Goal: Task Accomplishment & Management: Complete application form

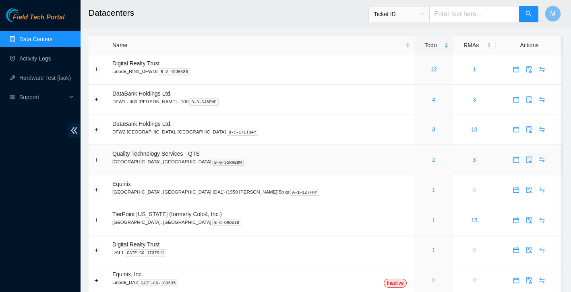
click at [432, 158] on link "2" at bounding box center [433, 159] width 3 height 6
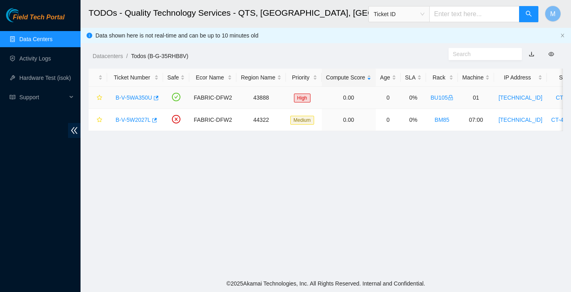
click at [137, 98] on link "B-V-5WA350U" at bounding box center [134, 97] width 37 height 6
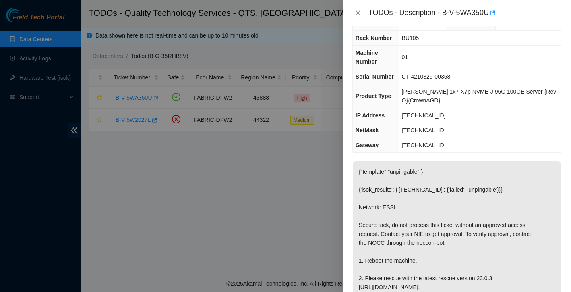
scroll to position [43, 0]
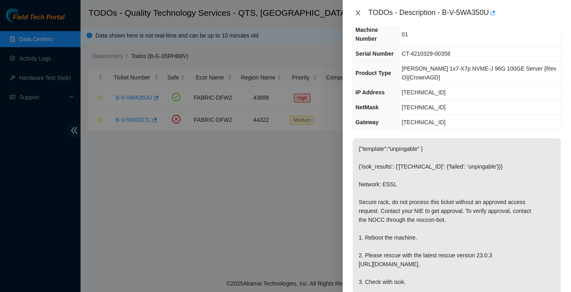
click at [358, 11] on icon "close" at bounding box center [358, 13] width 6 height 6
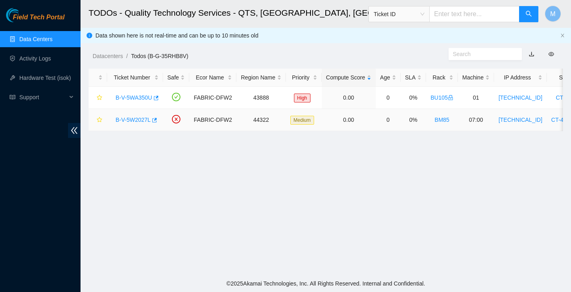
click at [136, 119] on link "B-V-5W2027L" at bounding box center [133, 119] width 35 height 6
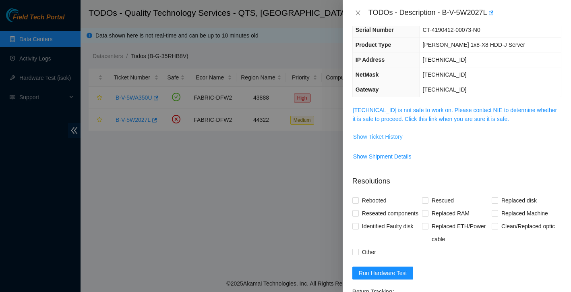
click at [387, 137] on span "Show Ticket History" at bounding box center [378, 136] width 50 height 9
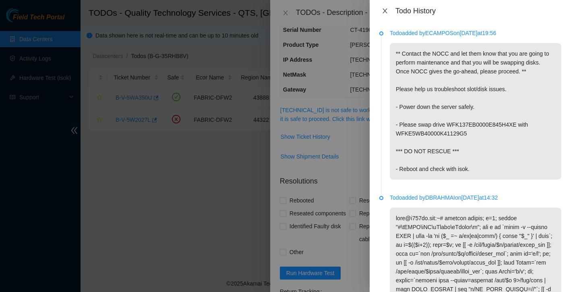
click at [384, 13] on icon "close" at bounding box center [385, 11] width 6 height 6
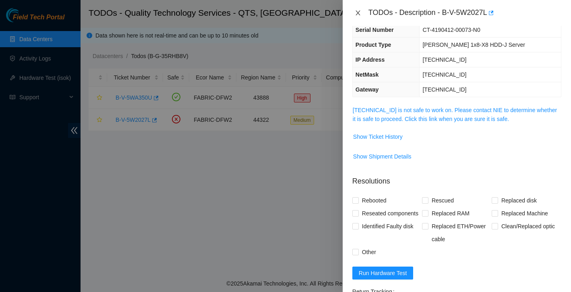
click at [359, 11] on icon "close" at bounding box center [358, 12] width 4 height 5
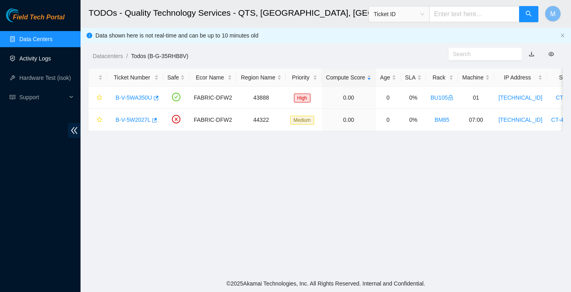
click at [47, 59] on link "Activity Logs" at bounding box center [35, 58] width 32 height 6
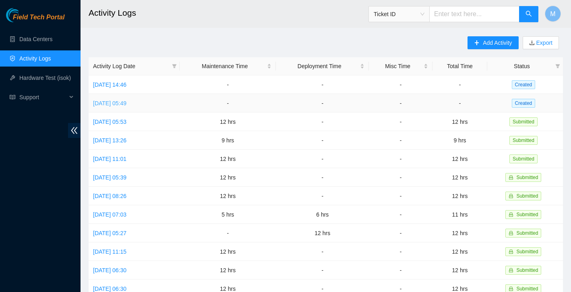
click at [127, 104] on link "[DATE] 05:49" at bounding box center [109, 103] width 33 height 6
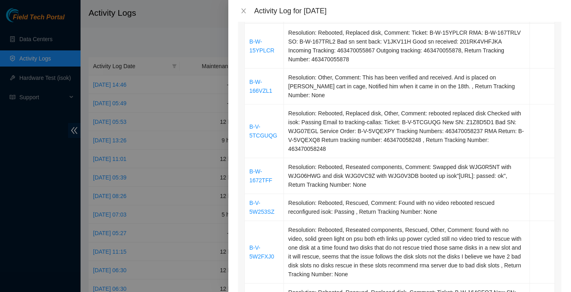
scroll to position [193, 0]
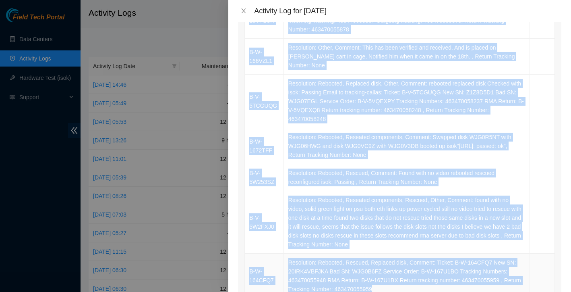
drag, startPoint x: 247, startPoint y: 132, endPoint x: 420, endPoint y: 273, distance: 223.4
click at [420, 273] on tbody "B-W-15YPLCR Resolution: Rebooted, Replaced disk, Comment: Ticket: B-W-15YPLCR R…" at bounding box center [400, 146] width 310 height 304
copy tbody "B-W-15YPLCR Resolution: Rebooted, Replaced disk, Comment: Ticket: B-W-15YPLCR R…"
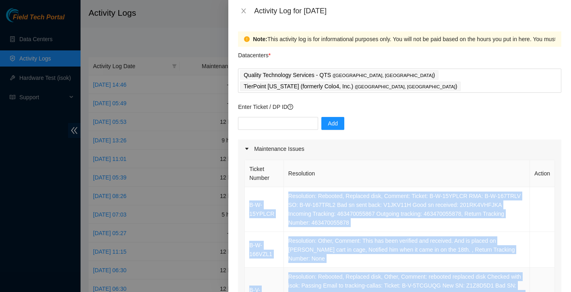
scroll to position [0, 0]
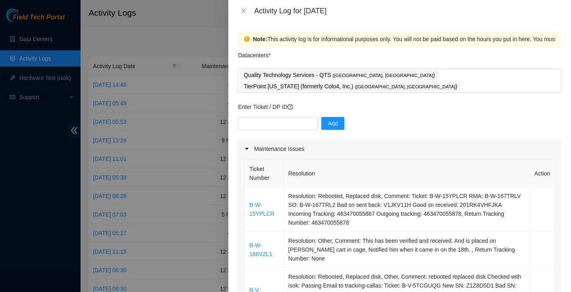
click at [386, 160] on th "Resolution" at bounding box center [407, 173] width 246 height 27
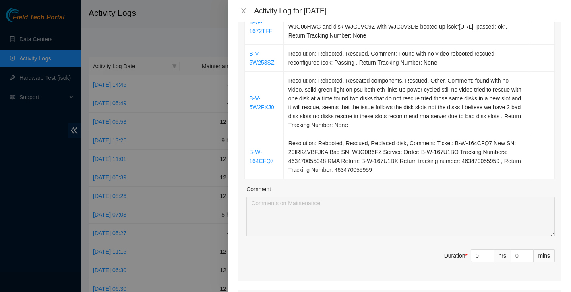
scroll to position [337, 0]
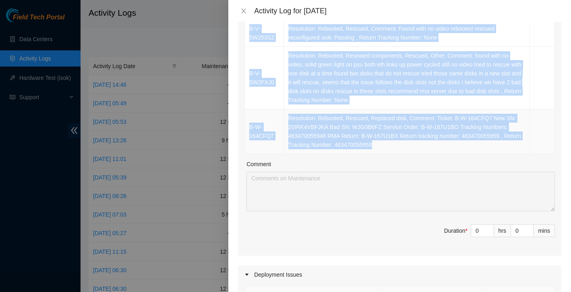
drag, startPoint x: 251, startPoint y: 176, endPoint x: 438, endPoint y: 121, distance: 194.8
click at [438, 121] on tbody "B-W-15YPLCR Resolution: Rebooted, Replaced disk, Comment: Ticket: B-W-15YPLCR R…" at bounding box center [400, 2] width 310 height 304
copy tbody "B-W-15YPLCR Resolution: Rebooted, Replaced disk, Comment: Ticket: B-W-15YPLCR R…"
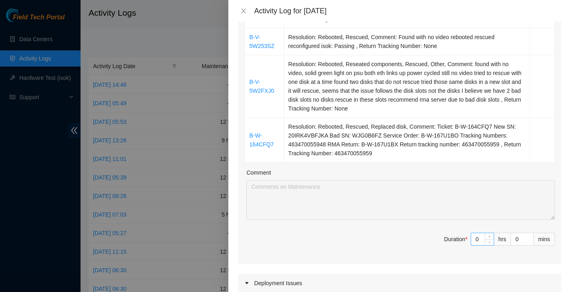
click at [482, 233] on input "0" at bounding box center [483, 239] width 23 height 12
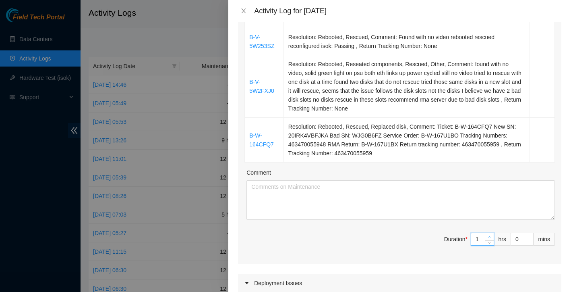
type input "1"
click at [490, 236] on icon "up" at bounding box center [490, 237] width 2 height 2
type input "2"
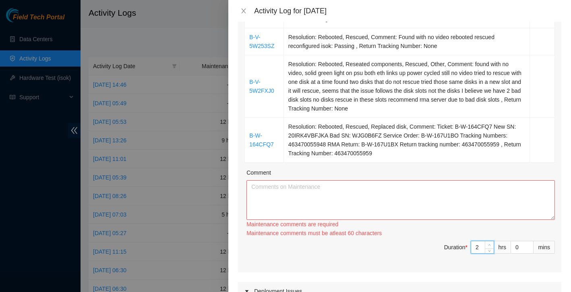
click at [490, 241] on div "2" at bounding box center [482, 247] width 23 height 13
click at [490, 229] on div "Maintenance comments must be atleast 60 characters" at bounding box center [401, 233] width 309 height 9
type input "3"
click at [490, 241] on span "Increase Value" at bounding box center [489, 244] width 9 height 7
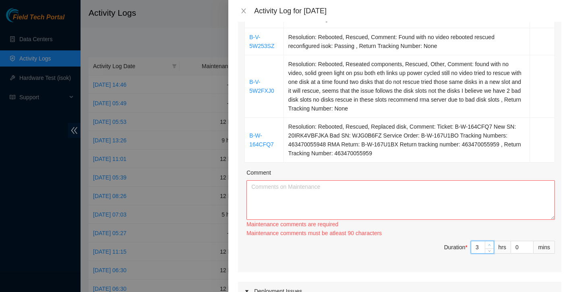
type input "4"
click at [490, 241] on span "Increase Value" at bounding box center [489, 244] width 9 height 7
type input "5"
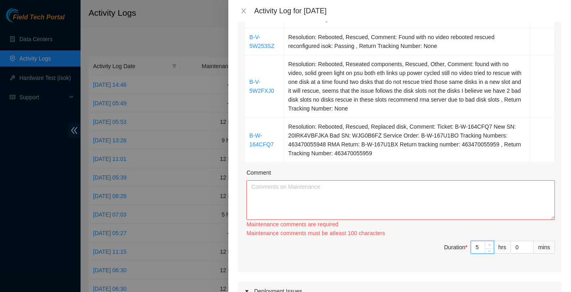
click at [490, 241] on span "Increase Value" at bounding box center [489, 244] width 9 height 7
type input "6"
click at [490, 241] on span "Increase Value" at bounding box center [489, 244] width 9 height 7
type input "7"
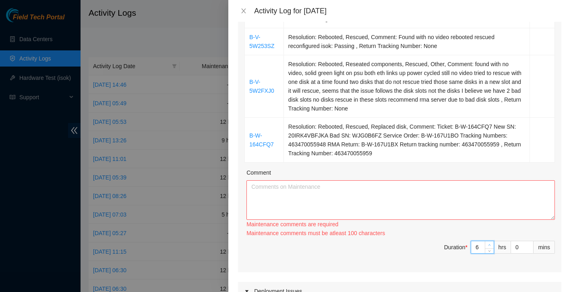
type input "7"
click at [490, 241] on span "Increase Value" at bounding box center [489, 244] width 9 height 7
type input "8"
click at [490, 241] on span "Increase Value" at bounding box center [489, 244] width 9 height 7
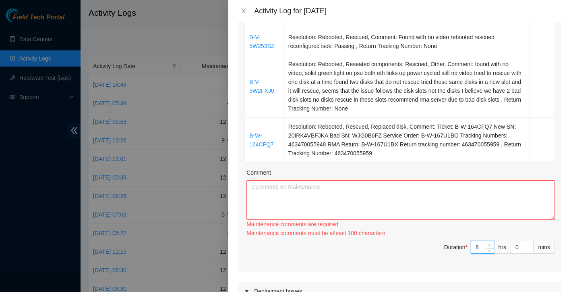
type input "9"
click at [490, 241] on span "Increase Value" at bounding box center [489, 244] width 9 height 7
type input "10"
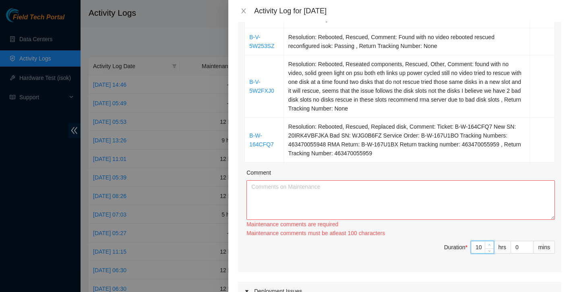
click at [490, 241] on span "Increase Value" at bounding box center [489, 244] width 9 height 7
type input "11"
click at [490, 241] on span "Increase Value" at bounding box center [489, 244] width 9 height 7
type input "12"
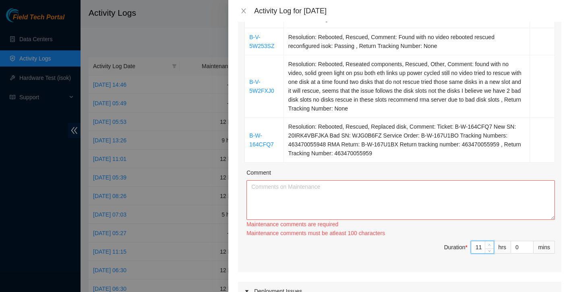
type input "12"
click at [490, 241] on span "Increase Value" at bounding box center [489, 244] width 9 height 7
click at [438, 180] on textarea "Comment" at bounding box center [401, 199] width 309 height 39
paste textarea "Activity Log – Tuesday, 23rd Locations: QTS – Irving, TX & TierPoint – Dallas, …"
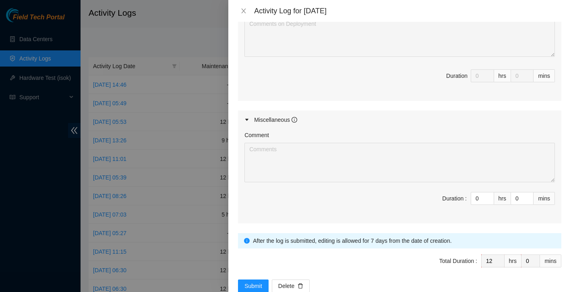
scroll to position [659, 0]
type textarea "Activity Log – Tuesday, 23rd Locations: QTS – Irving, TX & TierPoint – Dallas, …"
click at [252, 282] on span "Submit" at bounding box center [254, 286] width 18 height 9
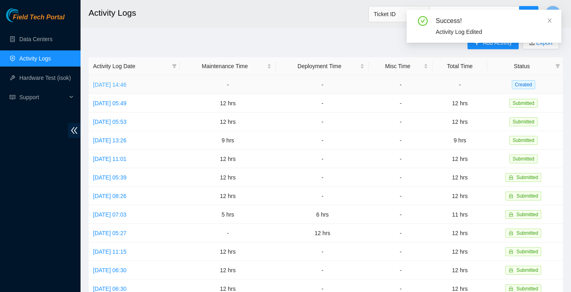
click at [127, 83] on link "Wed, 24 Sep 2025 14:46" at bounding box center [109, 84] width 33 height 6
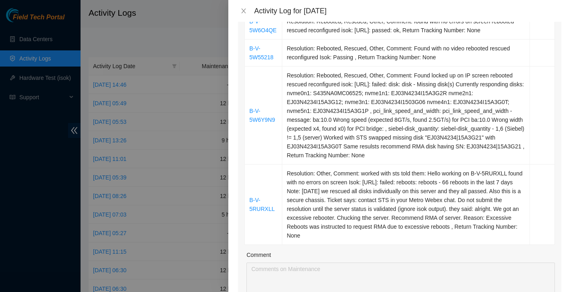
scroll to position [240, 0]
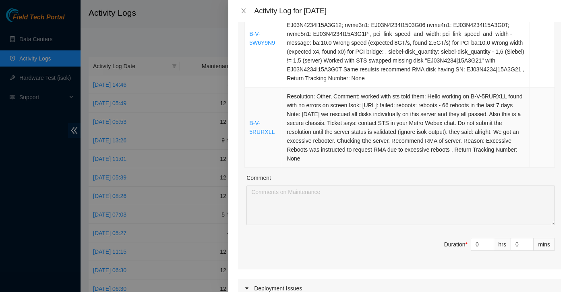
drag, startPoint x: 249, startPoint y: 113, endPoint x: 414, endPoint y: 162, distance: 171.0
click at [414, 162] on tbody "B-V-5W6O4QE Resolution: Rebooted, Rescued, Other, Comment: found with no errors…" at bounding box center [400, 52] width 310 height 232
copy tbody "B-V-5W6O4QE Resolution: Rebooted, Rescued, Other, Comment: found with no errors…"
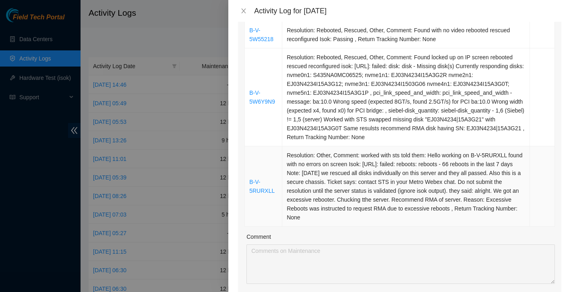
scroll to position [296, 0]
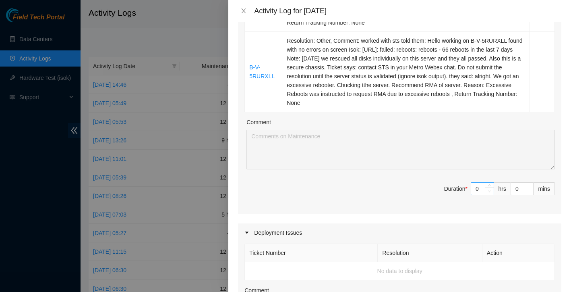
click at [485, 190] on span "Decrease Value" at bounding box center [489, 190] width 9 height 7
type input "1"
click at [489, 187] on icon "up" at bounding box center [490, 187] width 2 height 2
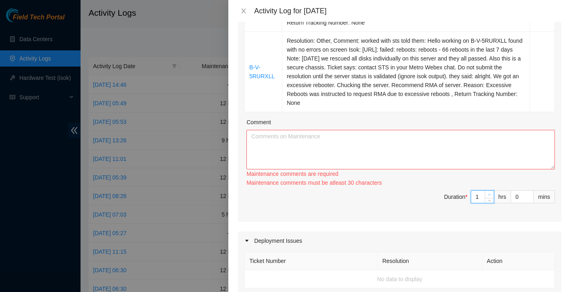
type input "2"
click at [489, 187] on div "Ticket Number Resolution Action B-V-5W6O4QE Resolution: Rebooted, Rescued, Othe…" at bounding box center [400, 36] width 324 height 371
click at [489, 187] on div "Maintenance comments must be atleast 60 characters" at bounding box center [401, 182] width 309 height 9
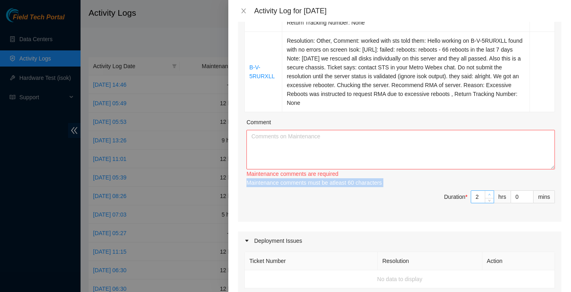
type input "3"
click at [489, 195] on icon "up" at bounding box center [490, 195] width 2 height 2
type input "4"
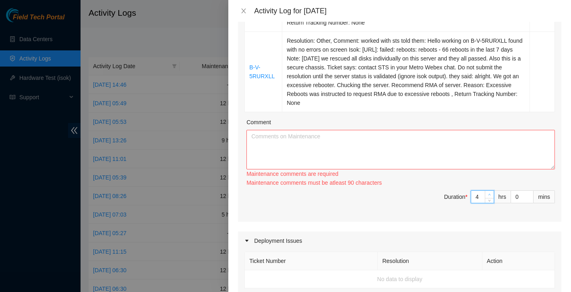
click at [489, 195] on span "up" at bounding box center [490, 194] width 5 height 5
type input "5"
click at [489, 195] on span "up" at bounding box center [490, 194] width 5 height 5
type input "6"
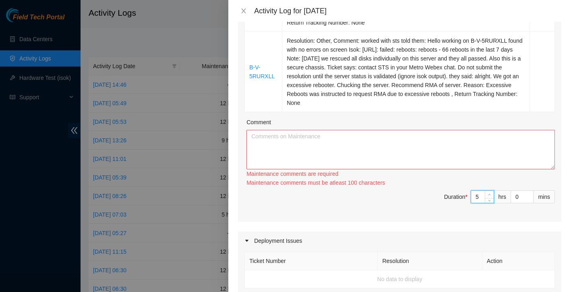
type input "6"
click at [489, 195] on icon "up" at bounding box center [490, 195] width 2 height 2
type input "7"
click at [489, 195] on icon "up" at bounding box center [490, 195] width 2 height 2
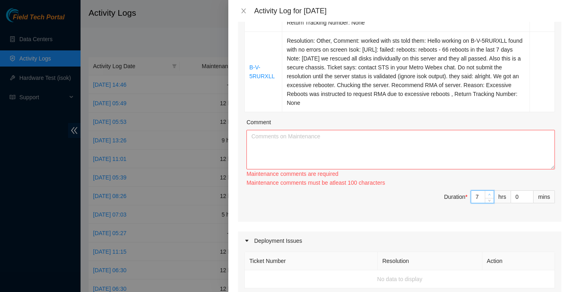
type input "8"
click at [489, 195] on icon "up" at bounding box center [490, 195] width 2 height 2
type input "9"
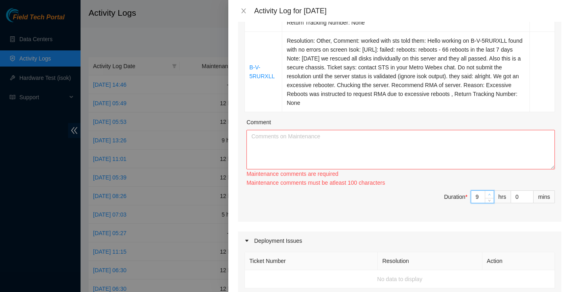
click at [489, 195] on icon "up" at bounding box center [490, 195] width 2 height 2
type input "10"
click at [489, 195] on icon "up" at bounding box center [490, 195] width 2 height 2
type input "11"
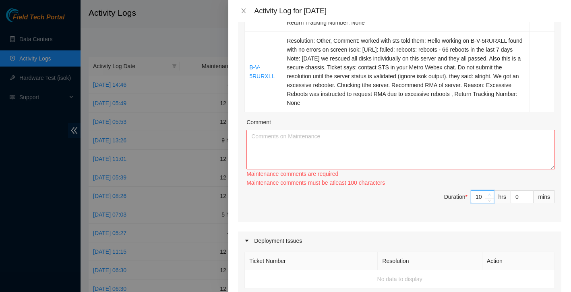
type input "11"
click at [489, 195] on icon "up" at bounding box center [490, 195] width 2 height 2
type input "12"
click at [489, 195] on icon "up" at bounding box center [490, 195] width 2 height 2
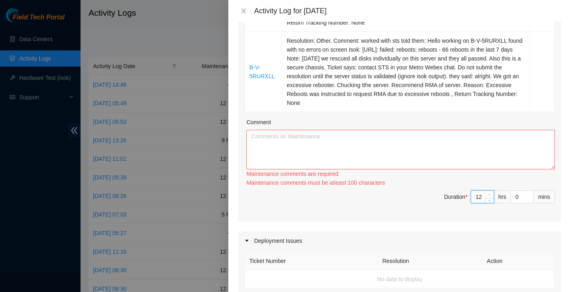
type input "13"
click at [489, 195] on icon "up" at bounding box center [490, 195] width 2 height 2
type input "12"
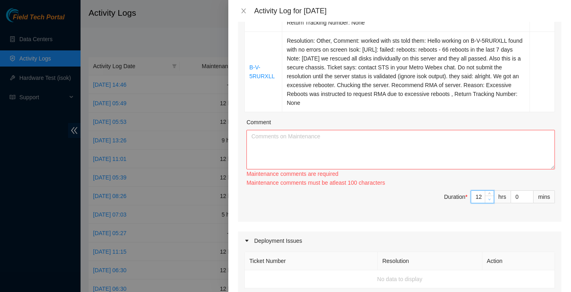
click at [489, 199] on icon "down" at bounding box center [490, 199] width 2 height 2
click at [449, 153] on textarea "Comment" at bounding box center [401, 149] width 309 height 39
paste textarea "Activity Log – Wednesday, 24th Locations: QTS – Irving, TX & TierPoint – Dallas…"
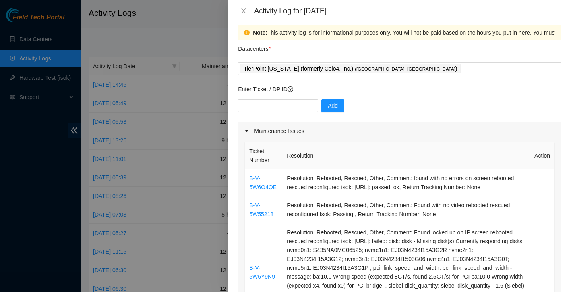
scroll to position [15, 0]
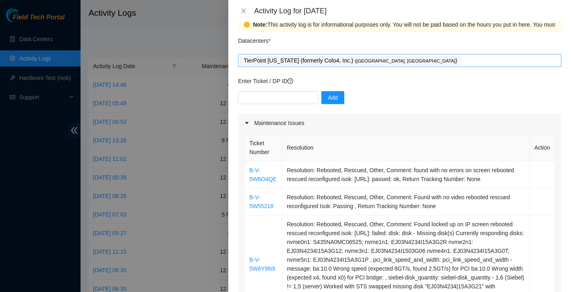
click at [399, 56] on div "TierPoint Texas (formerly Colo4, Inc.) ( Dallas, TX )" at bounding box center [400, 60] width 320 height 11
type textarea "Activity Log – Wednesday, 24th Locations: QTS – Irving, TX & TierPoint – Dallas…"
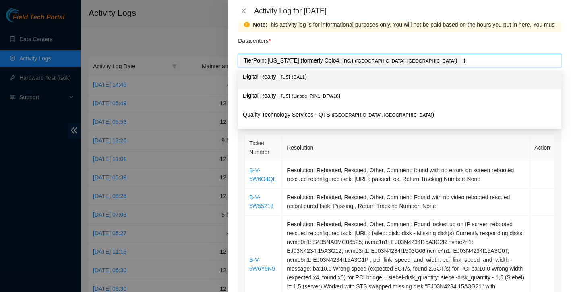
type input "i"
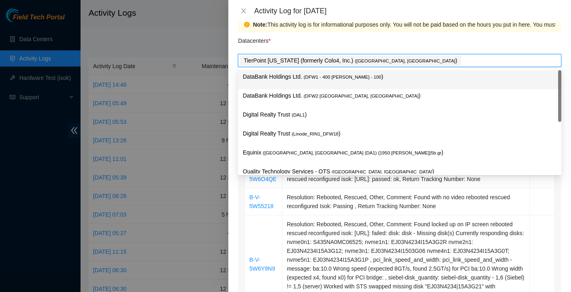
type input "Q"
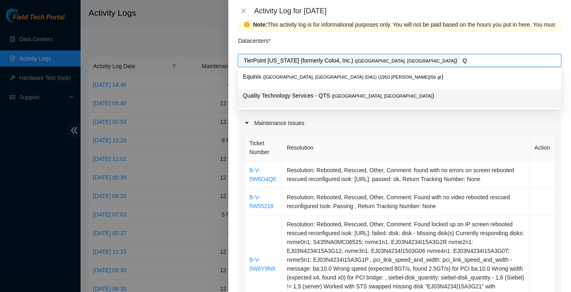
click at [365, 96] on p "Quality Technology Services - QTS ( Irving, TX )" at bounding box center [400, 95] width 314 height 9
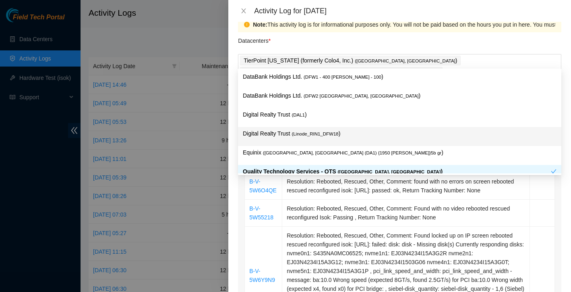
click at [285, 39] on div "Datacenters *" at bounding box center [400, 43] width 324 height 22
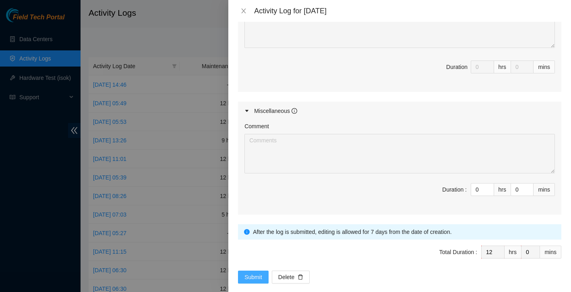
scroll to position [596, 0]
click at [248, 273] on span "Submit" at bounding box center [254, 277] width 18 height 9
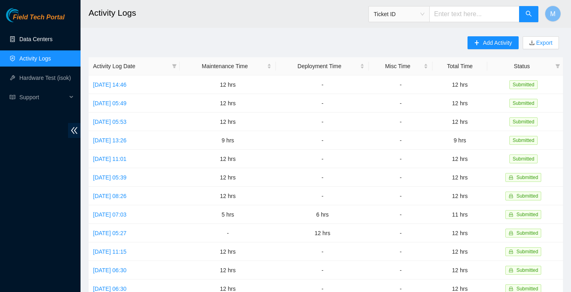
click at [40, 42] on link "Data Centers" at bounding box center [35, 39] width 33 height 6
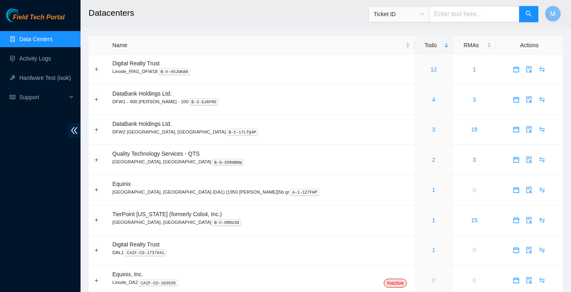
click at [218, 11] on h2 "Datacenters" at bounding box center [283, 13] width 389 height 26
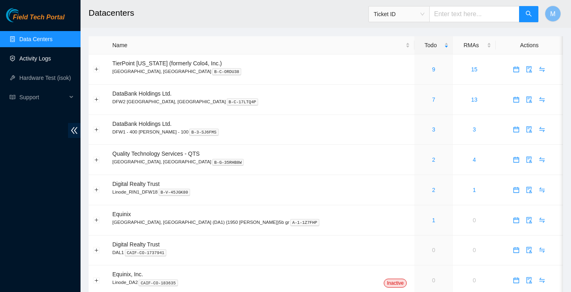
click at [37, 59] on link "Activity Logs" at bounding box center [35, 58] width 32 height 6
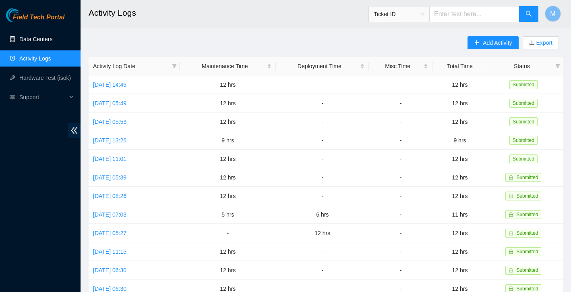
click at [42, 42] on link "Data Centers" at bounding box center [35, 39] width 33 height 6
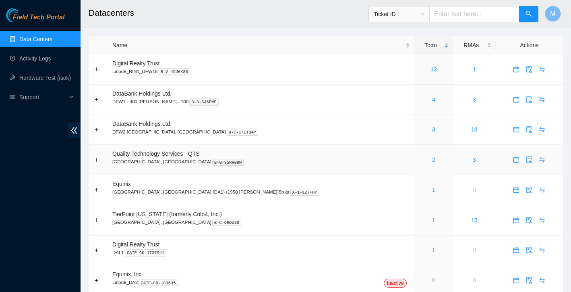
click at [432, 160] on link "2" at bounding box center [433, 159] width 3 height 6
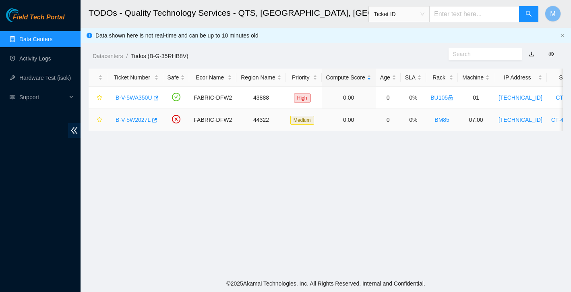
click at [135, 120] on link "B-V-5W2027L" at bounding box center [133, 119] width 35 height 6
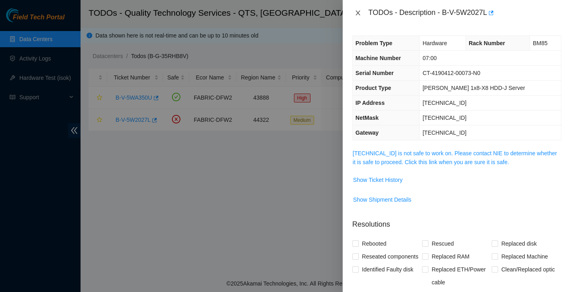
click at [361, 14] on icon "close" at bounding box center [358, 13] width 6 height 6
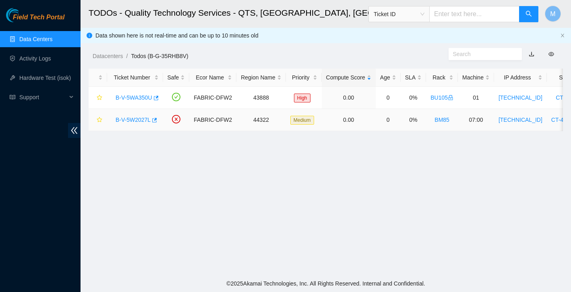
click at [137, 117] on link "B-V-5W2027L" at bounding box center [133, 119] width 35 height 6
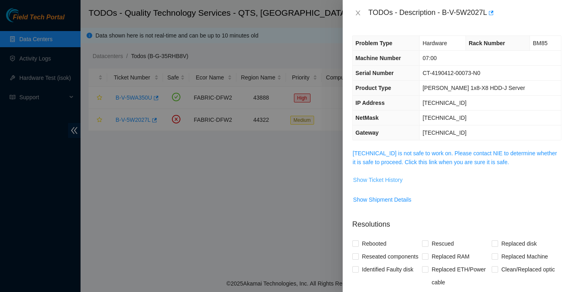
click at [401, 181] on span "Show Ticket History" at bounding box center [378, 179] width 50 height 9
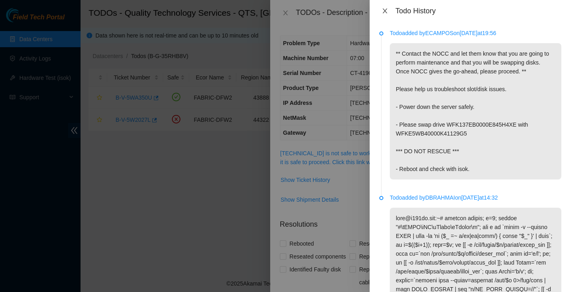
click at [385, 11] on icon "close" at bounding box center [385, 10] width 4 height 5
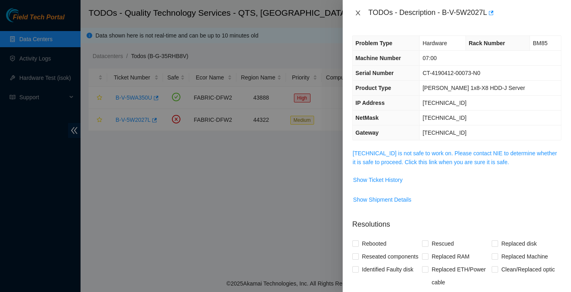
click at [360, 12] on icon "close" at bounding box center [358, 13] width 6 height 6
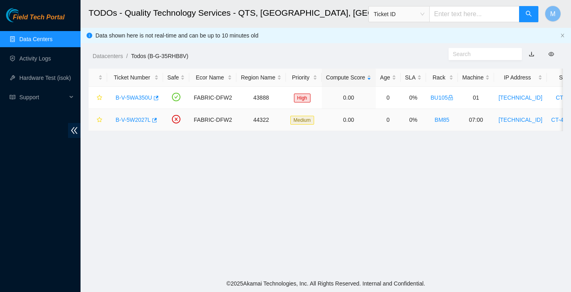
click at [141, 121] on link "B-V-5W2027L" at bounding box center [133, 119] width 35 height 6
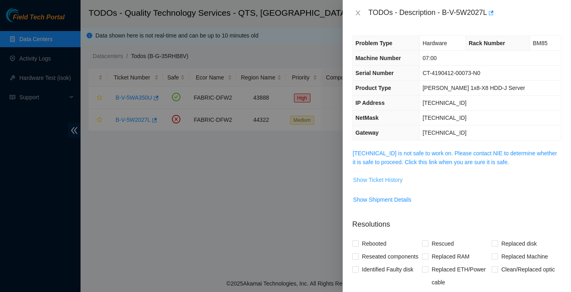
click at [370, 177] on span "Show Ticket History" at bounding box center [378, 179] width 50 height 9
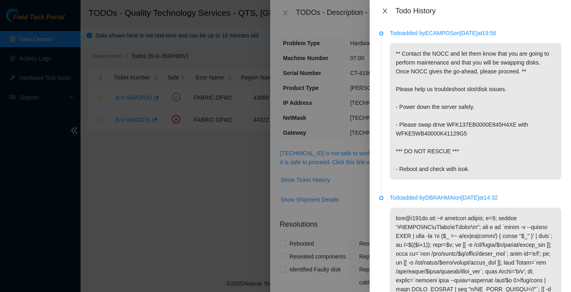
click at [386, 11] on icon "close" at bounding box center [385, 10] width 4 height 5
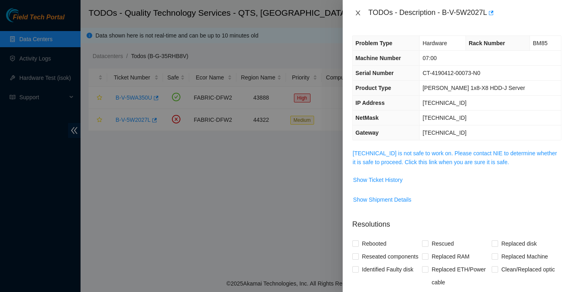
click at [362, 14] on button "Close" at bounding box center [358, 13] width 11 height 8
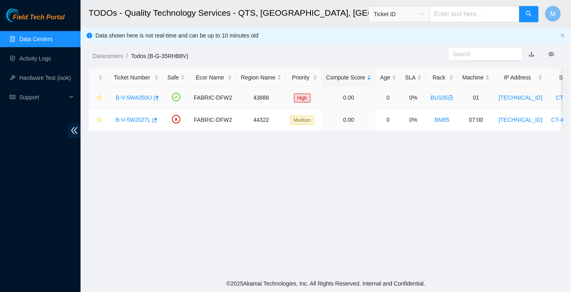
click at [147, 97] on link "B-V-5WA350U" at bounding box center [134, 97] width 37 height 6
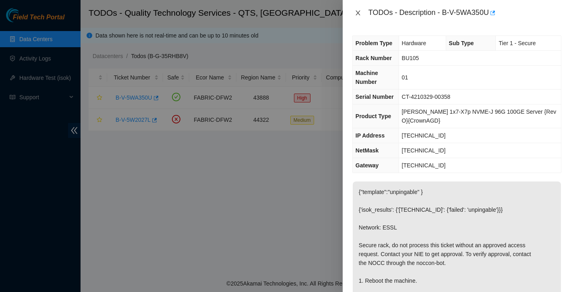
click at [357, 14] on icon "close" at bounding box center [358, 12] width 4 height 5
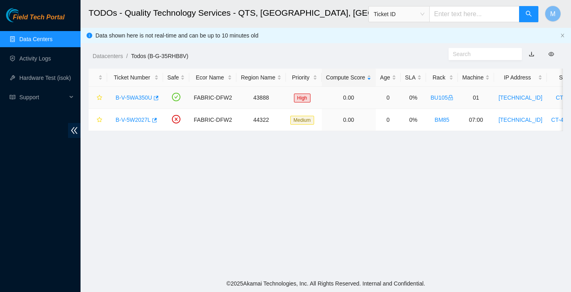
click at [140, 98] on link "B-V-5WA350U" at bounding box center [134, 97] width 37 height 6
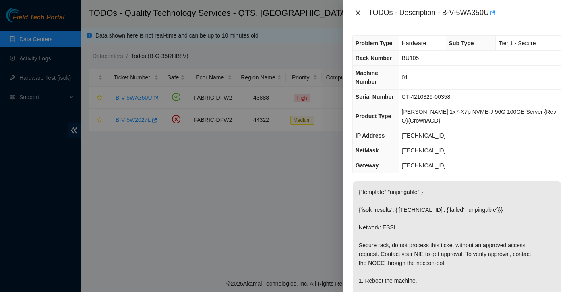
click at [360, 10] on icon "close" at bounding box center [358, 12] width 4 height 5
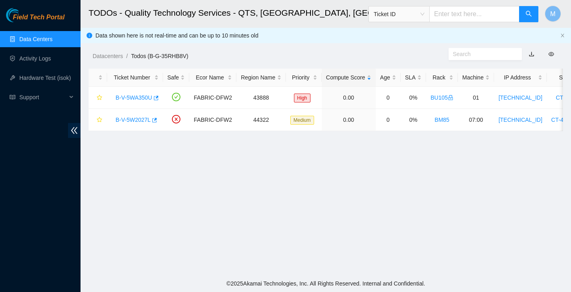
click at [27, 36] on link "Data Centers" at bounding box center [35, 39] width 33 height 6
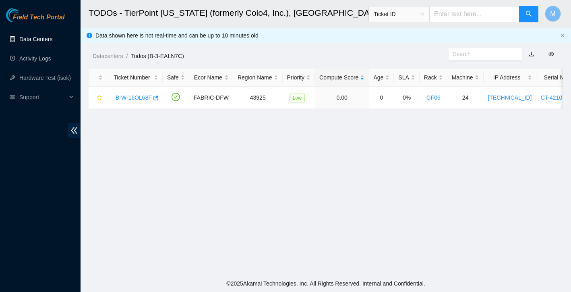
click at [35, 42] on link "Data Centers" at bounding box center [35, 39] width 33 height 6
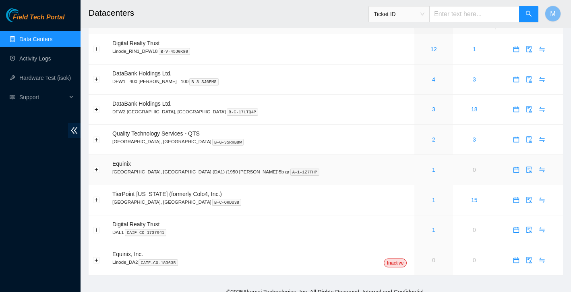
scroll to position [20, 0]
click at [43, 58] on link "Activity Logs" at bounding box center [35, 58] width 32 height 6
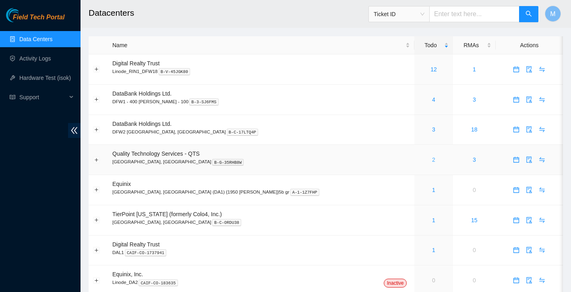
click at [432, 162] on link "2" at bounding box center [433, 159] width 3 height 6
click at [419, 159] on div "2" at bounding box center [433, 159] width 29 height 9
click at [432, 158] on link "2" at bounding box center [433, 159] width 3 height 6
